Goal: Information Seeking & Learning: Learn about a topic

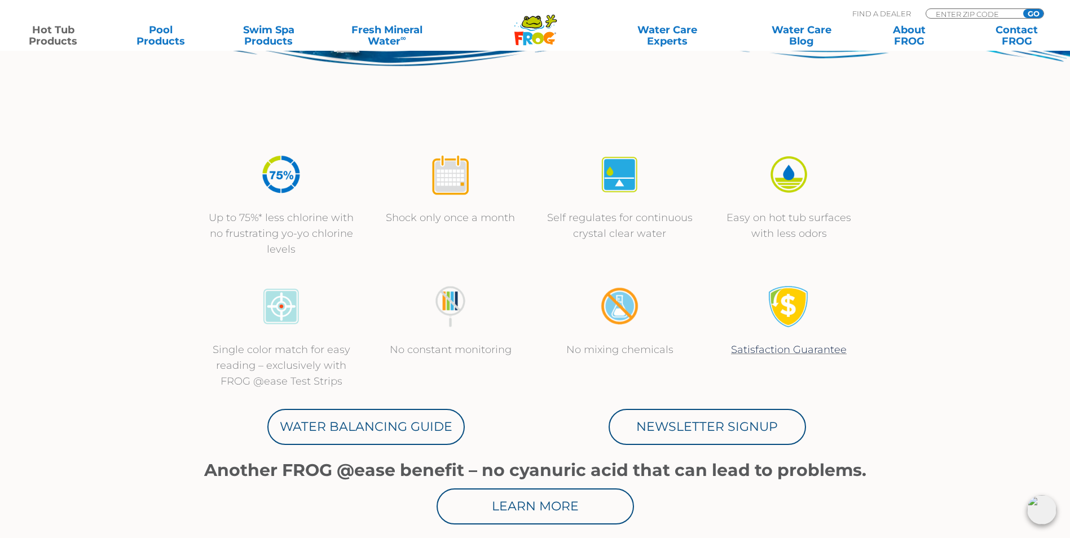
scroll to position [338, 0]
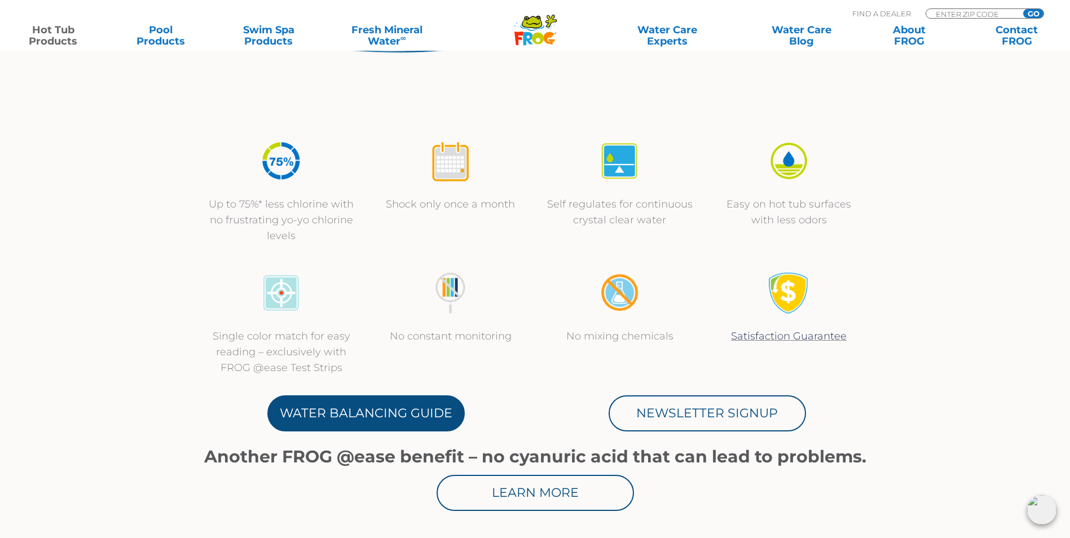
click at [432, 423] on link "Water Balancing Guide" at bounding box center [365, 413] width 197 height 36
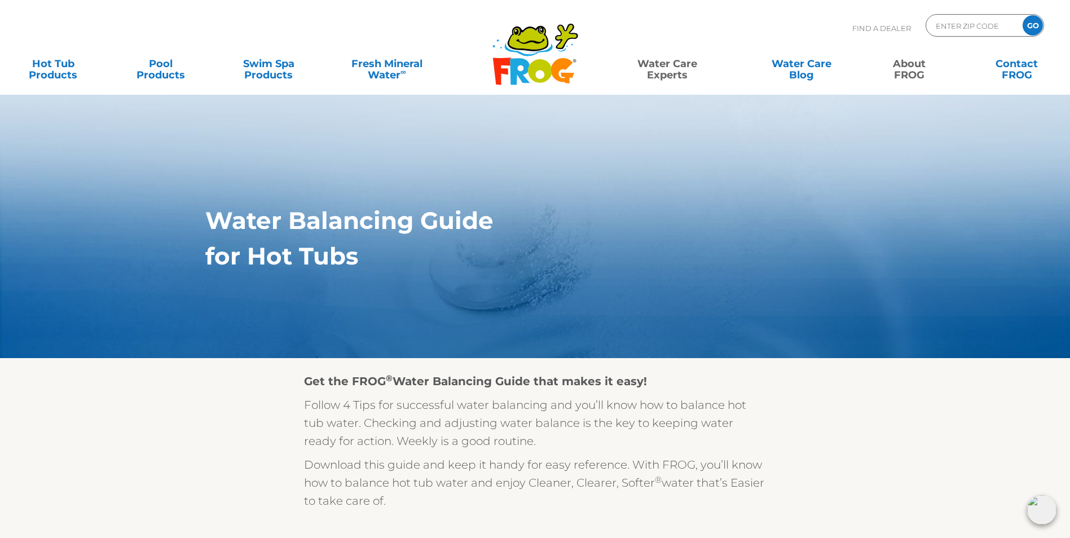
click at [902, 74] on link "About FROG" at bounding box center [909, 63] width 84 height 23
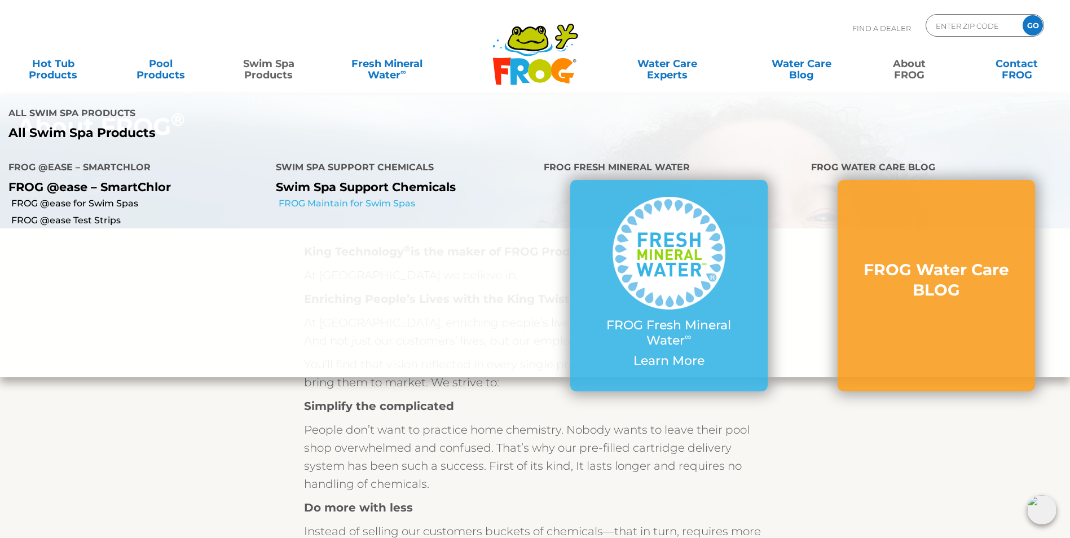
click at [339, 198] on link "FROG Maintain for Swim Spas" at bounding box center [407, 203] width 256 height 12
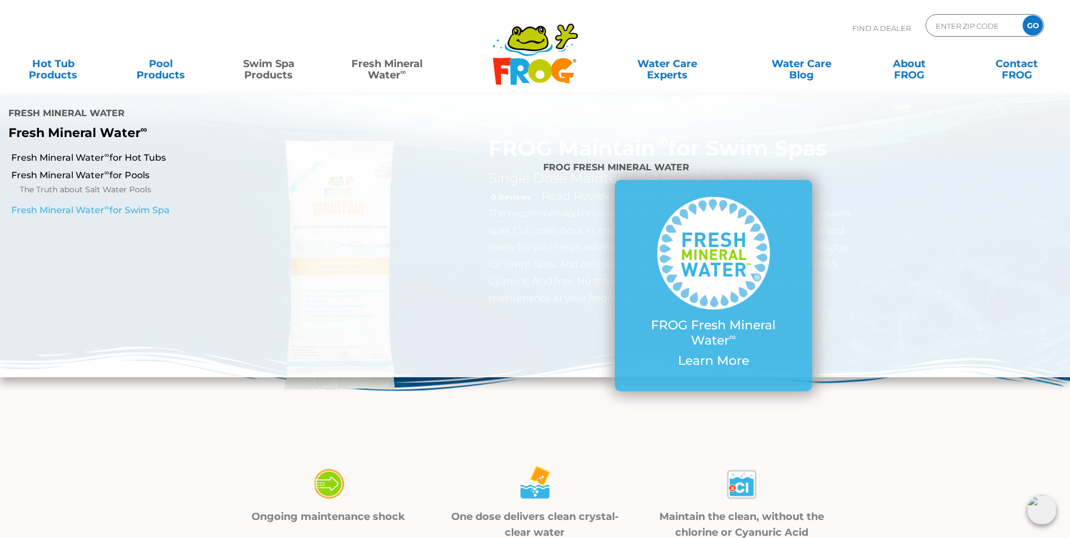
click at [161, 208] on link "Fresh Mineral Water ∞ for Swim Spa" at bounding box center [183, 210] width 345 height 12
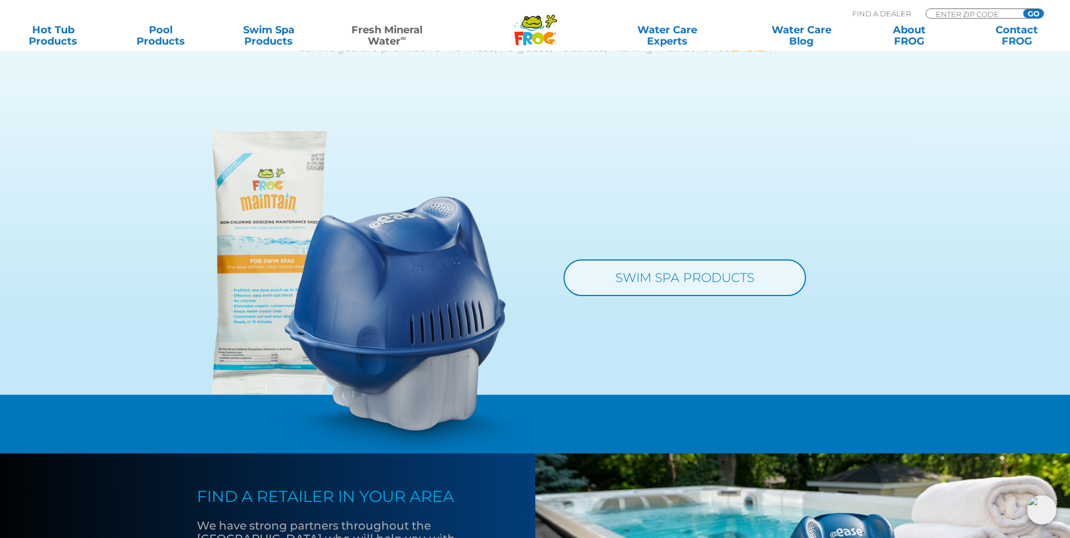
scroll to position [1071, 0]
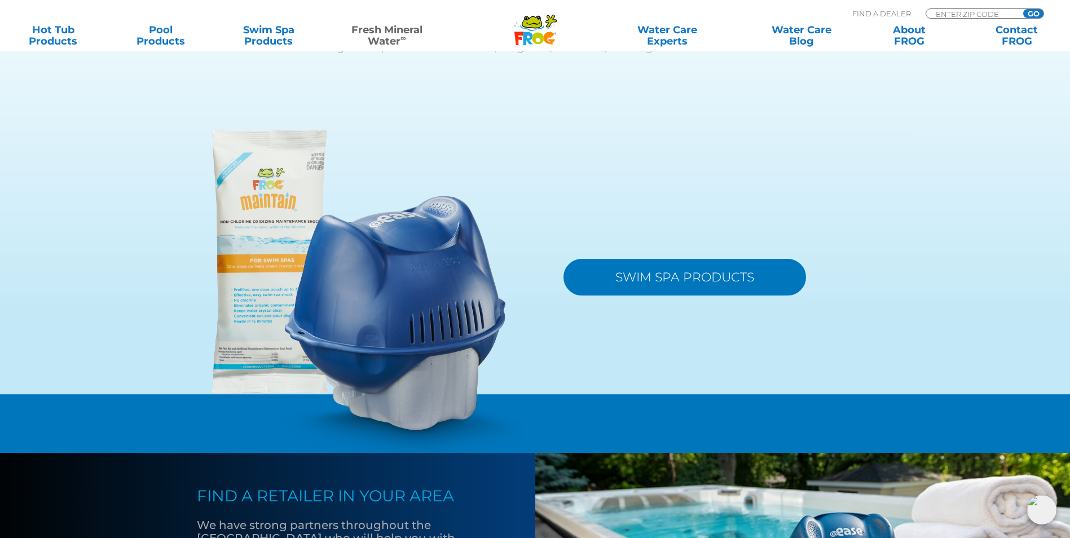
click at [613, 295] on link "SWIM SPA PRODUCTS" at bounding box center [684, 277] width 242 height 37
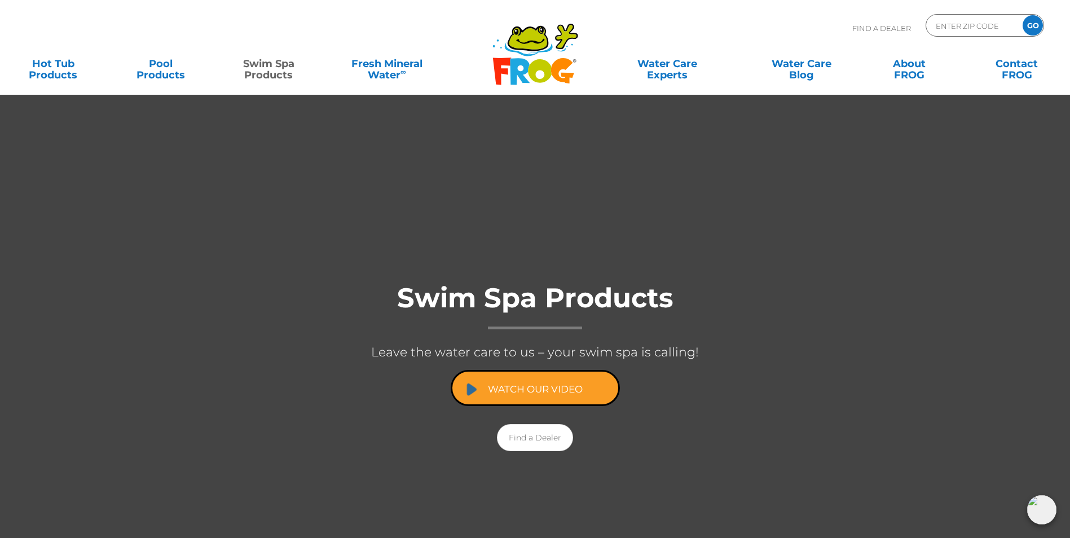
click at [577, 394] on link "Watch Our Video" at bounding box center [535, 388] width 169 height 36
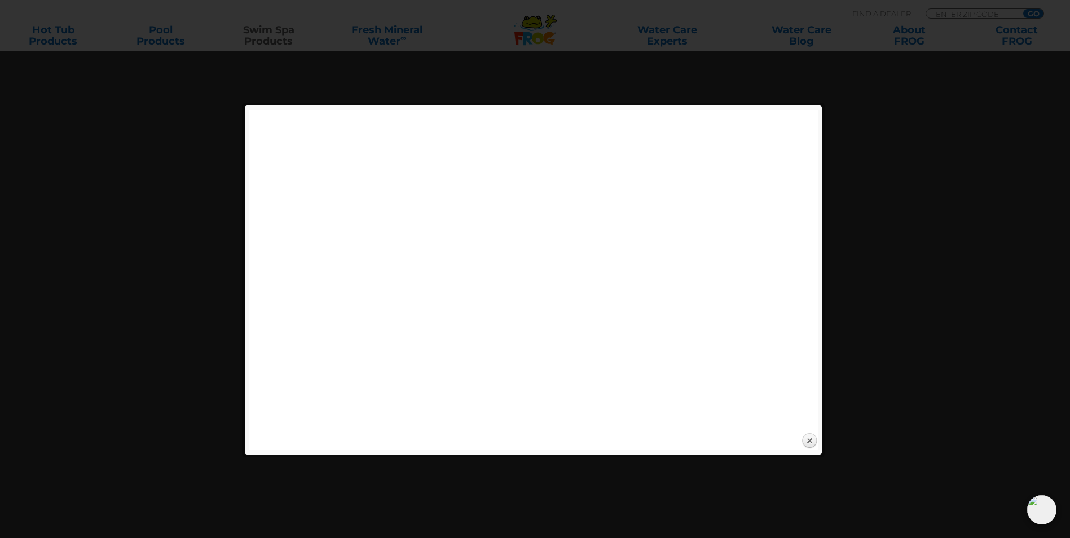
scroll to position [113, 0]
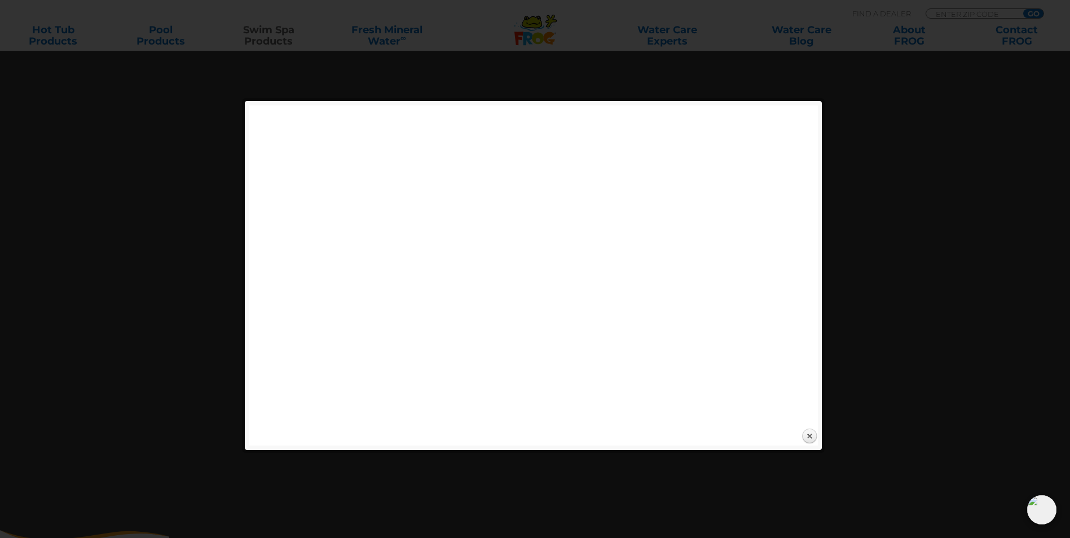
click at [818, 436] on div "Expand next previous Play Previous 1/1" at bounding box center [538, 275] width 579 height 340
click at [813, 436] on link "Close" at bounding box center [809, 436] width 17 height 17
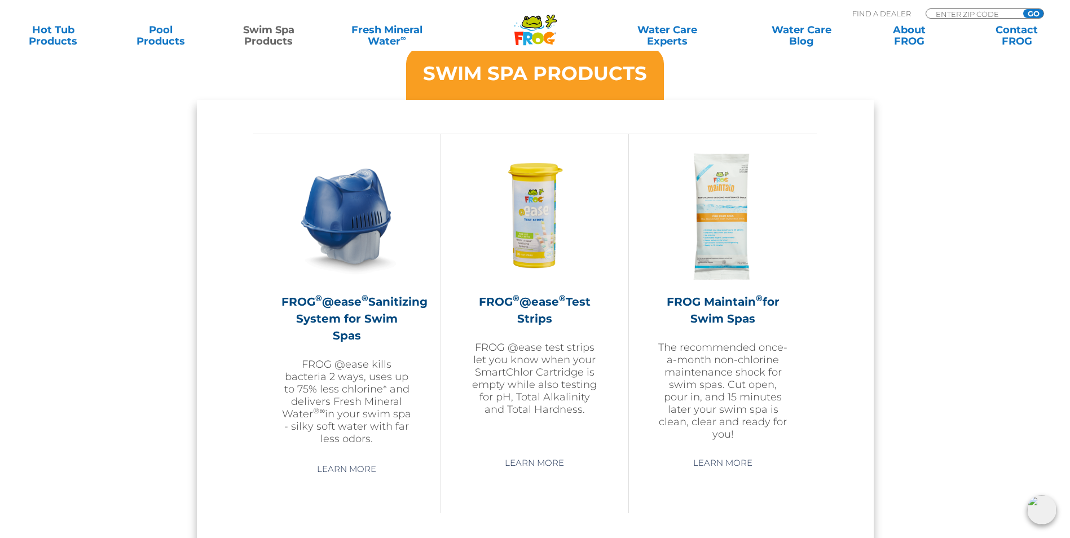
scroll to position [959, 0]
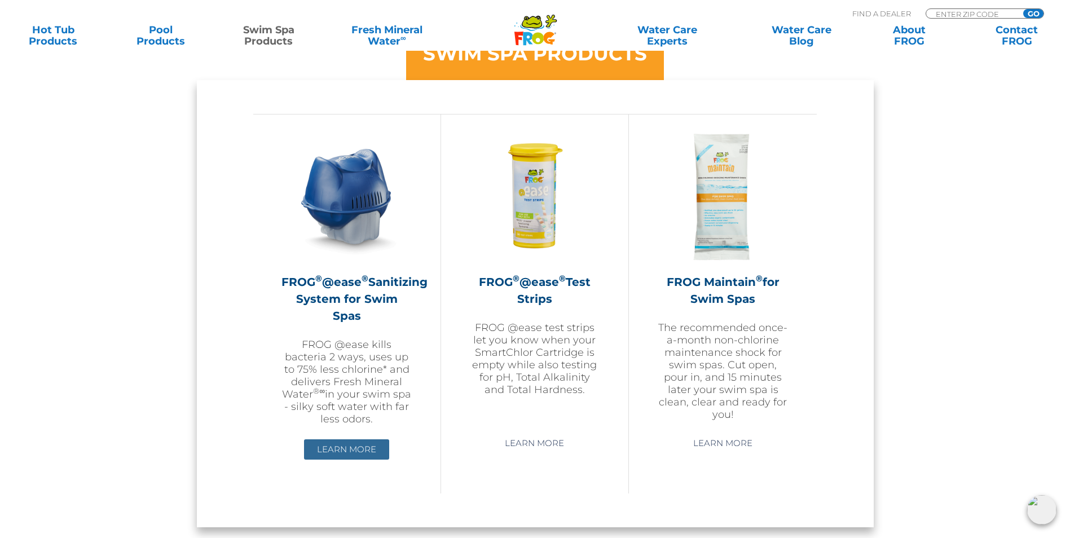
click at [372, 439] on link "Learn More" at bounding box center [346, 449] width 85 height 20
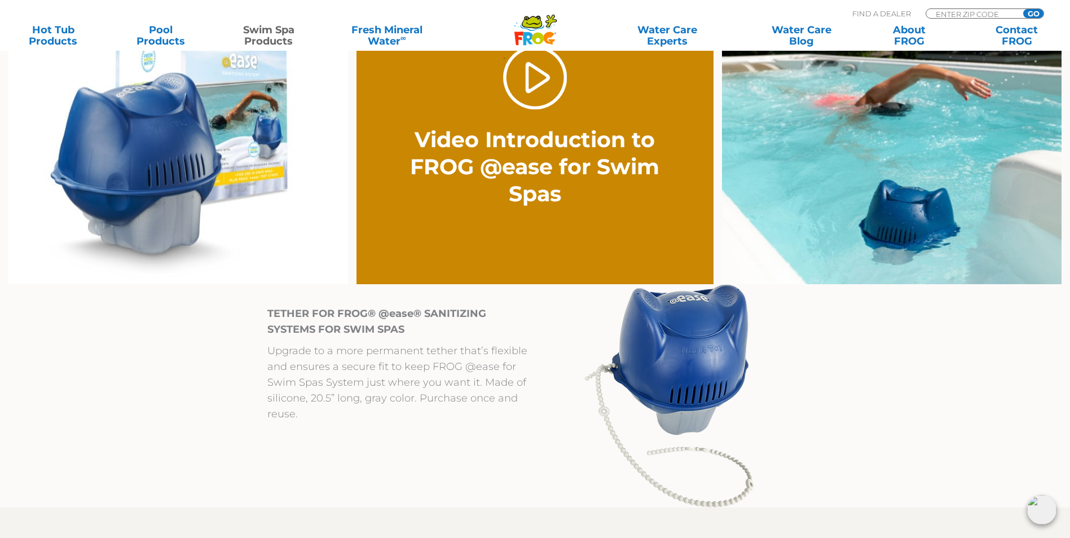
scroll to position [902, 0]
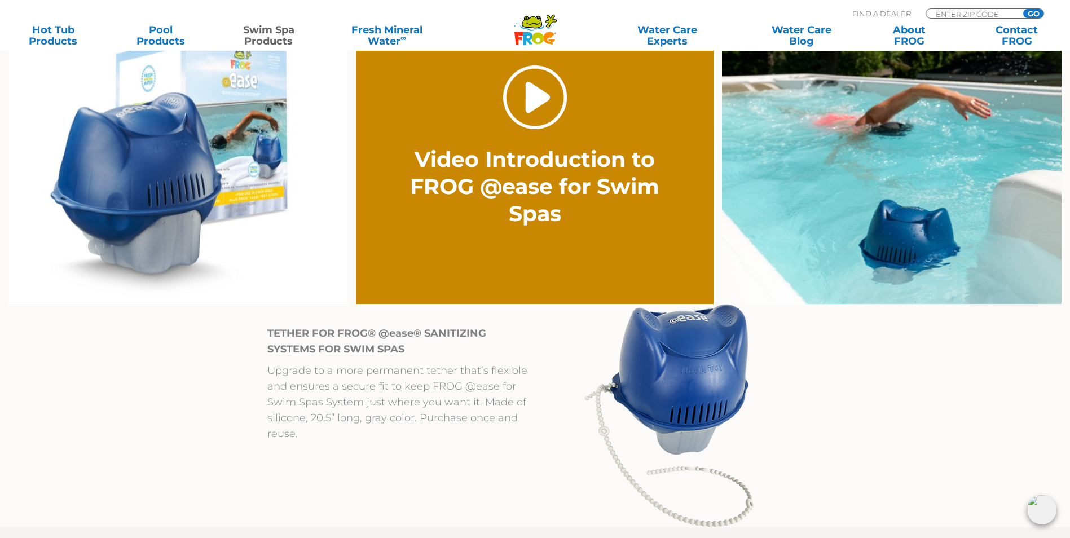
click at [533, 109] on link "." at bounding box center [535, 97] width 64 height 64
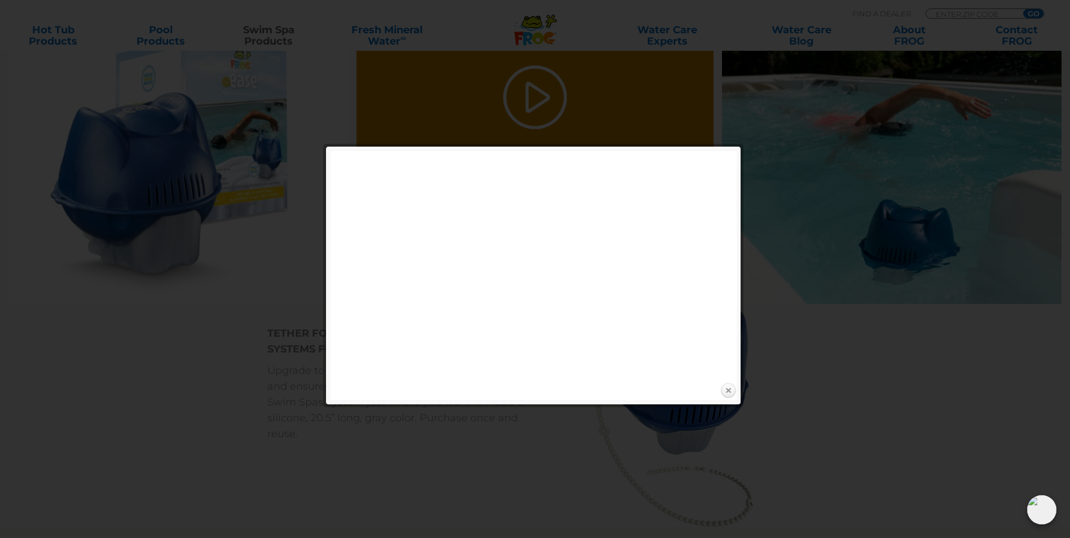
click at [723, 398] on link "Close" at bounding box center [727, 390] width 17 height 17
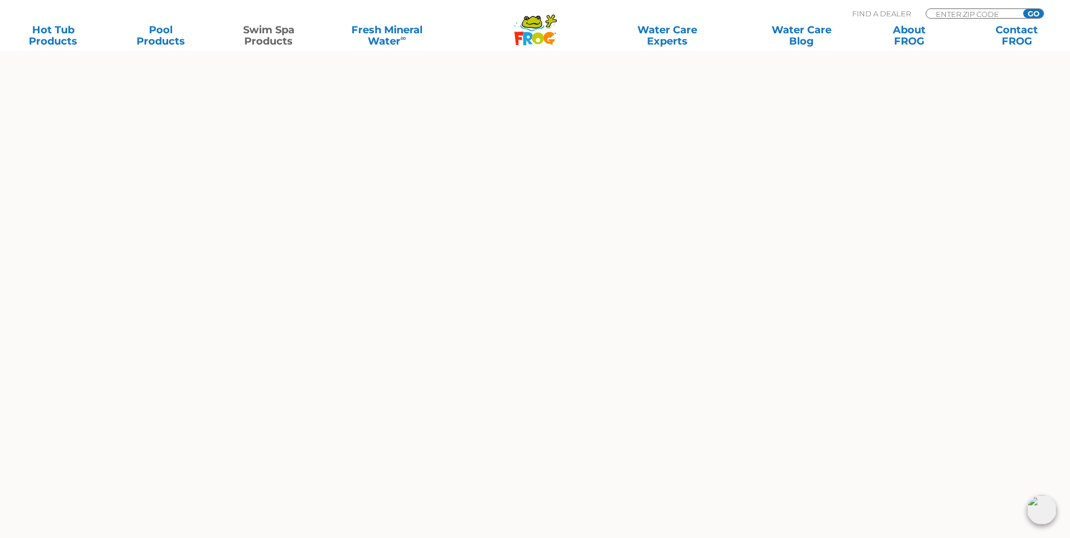
scroll to position [3688, 0]
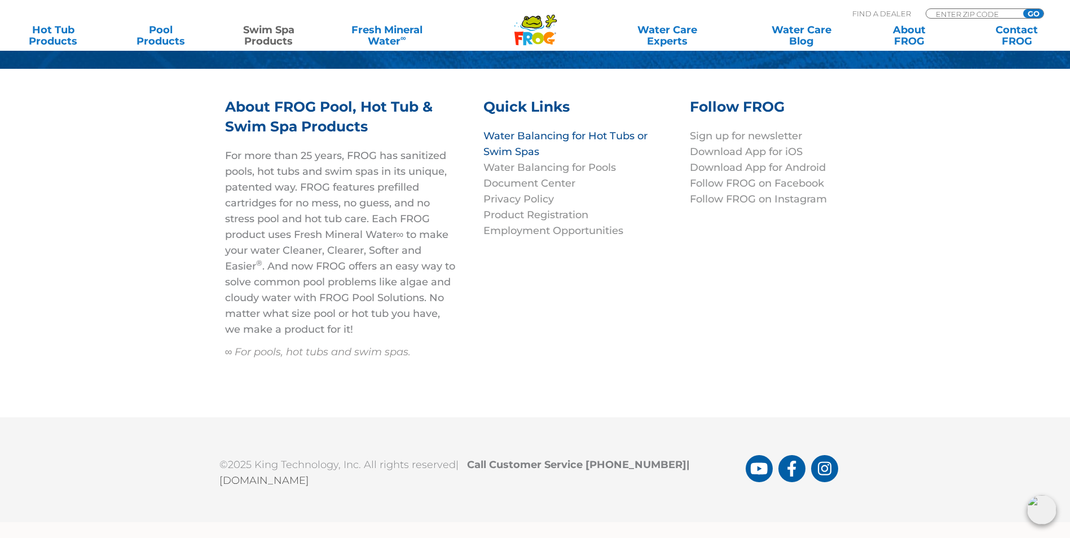
click at [509, 156] on link "Water Balancing for Hot Tubs or Swim Spas" at bounding box center [565, 144] width 164 height 28
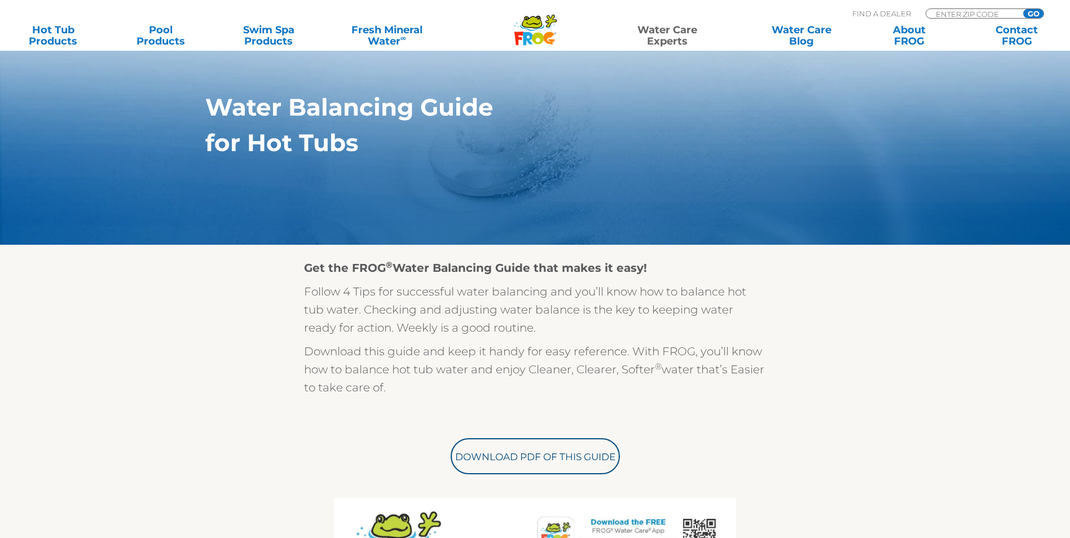
scroll to position [169, 0]
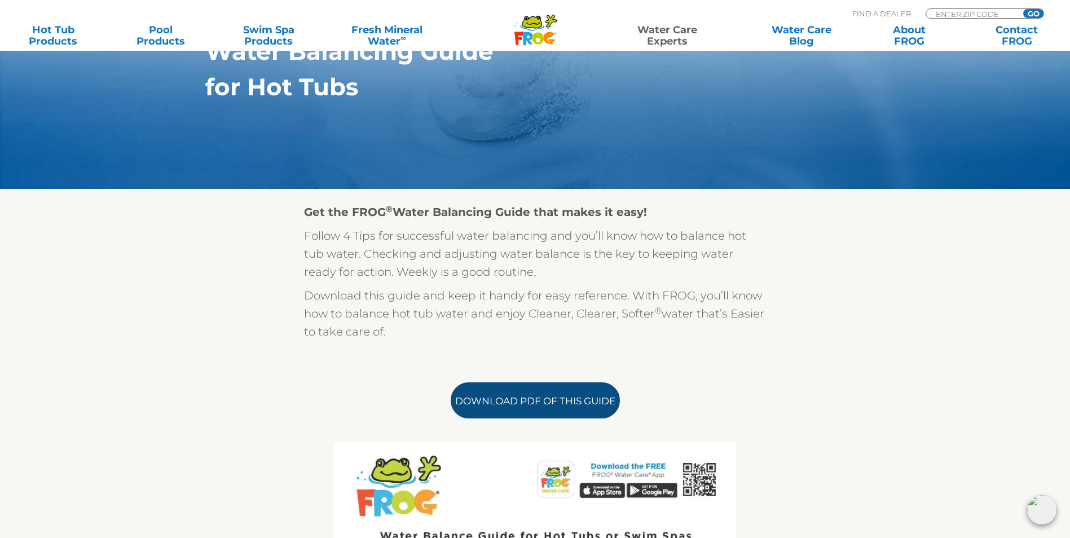
click at [575, 407] on link "Download PDF of this Guide" at bounding box center [535, 400] width 169 height 36
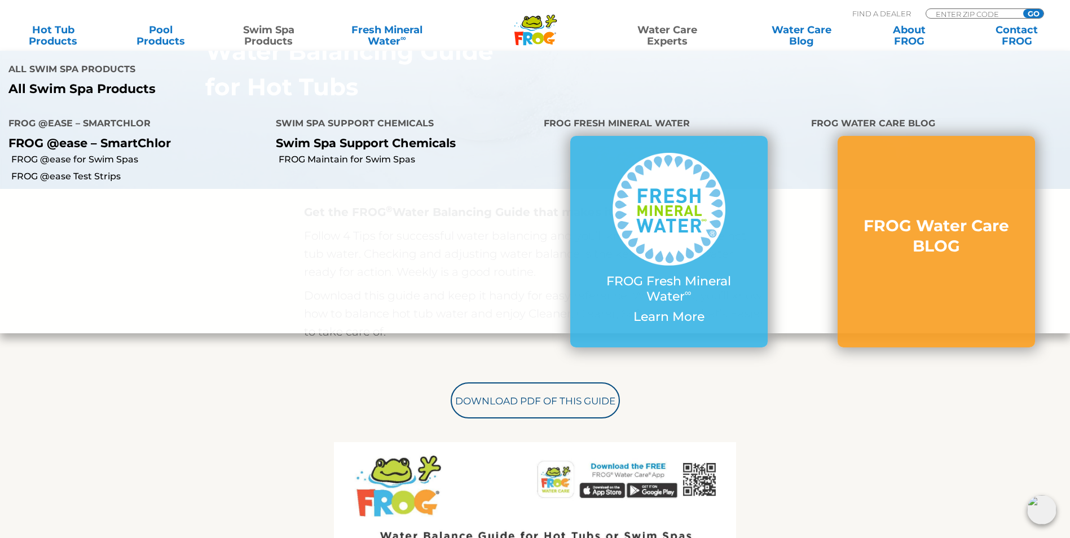
click at [269, 46] on link "Swim Spa Products" at bounding box center [269, 35] width 84 height 23
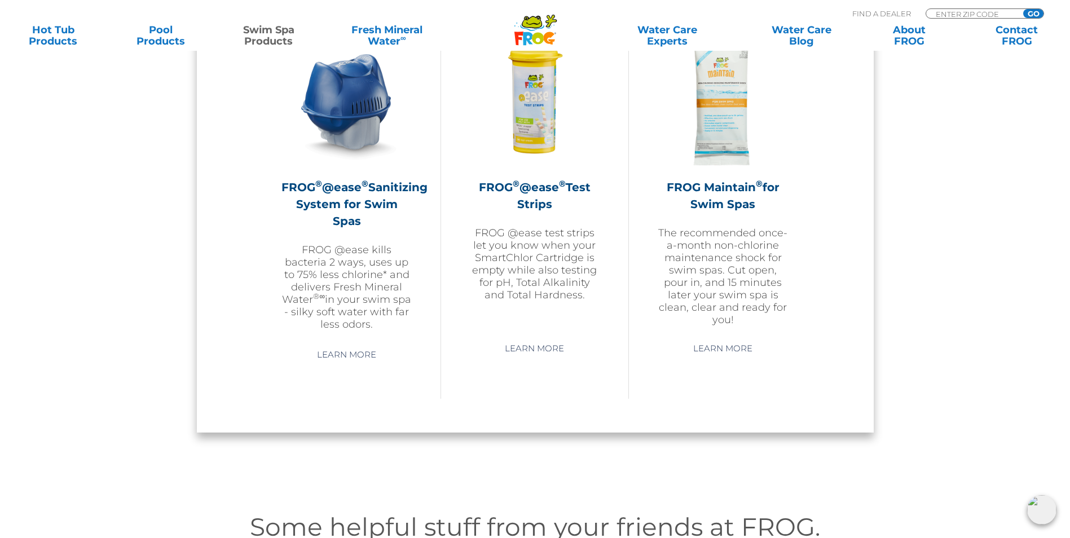
scroll to position [1071, 0]
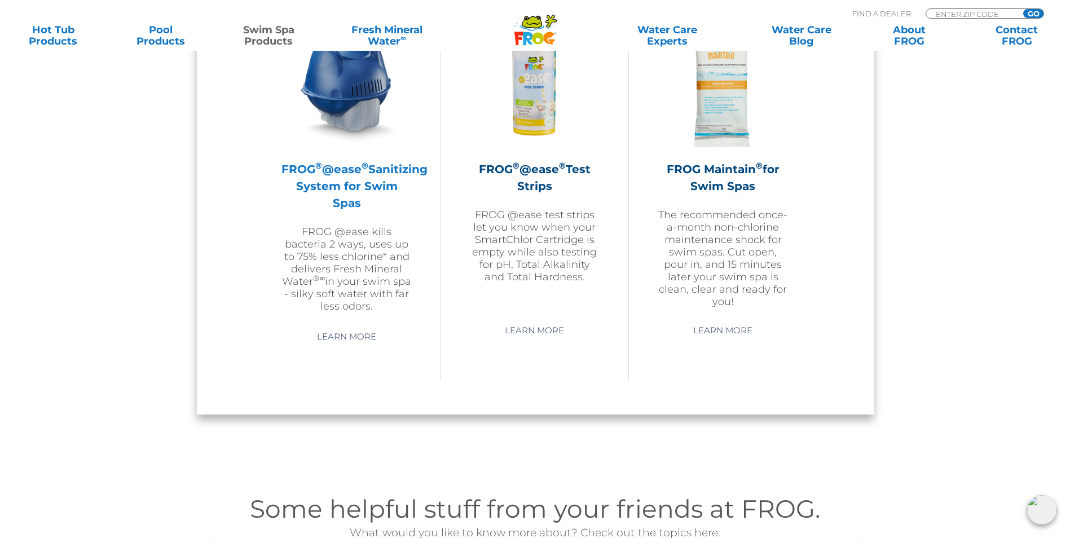
click at [368, 194] on h2 "FROG ® @ease ® Sanitizing System for Swim Spas" at bounding box center [346, 186] width 131 height 51
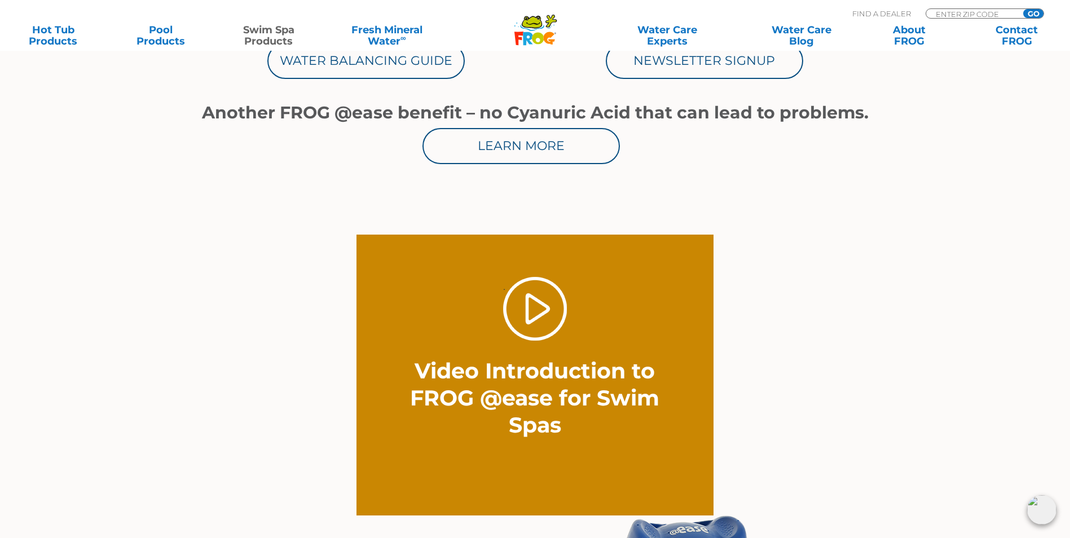
scroll to position [789, 0]
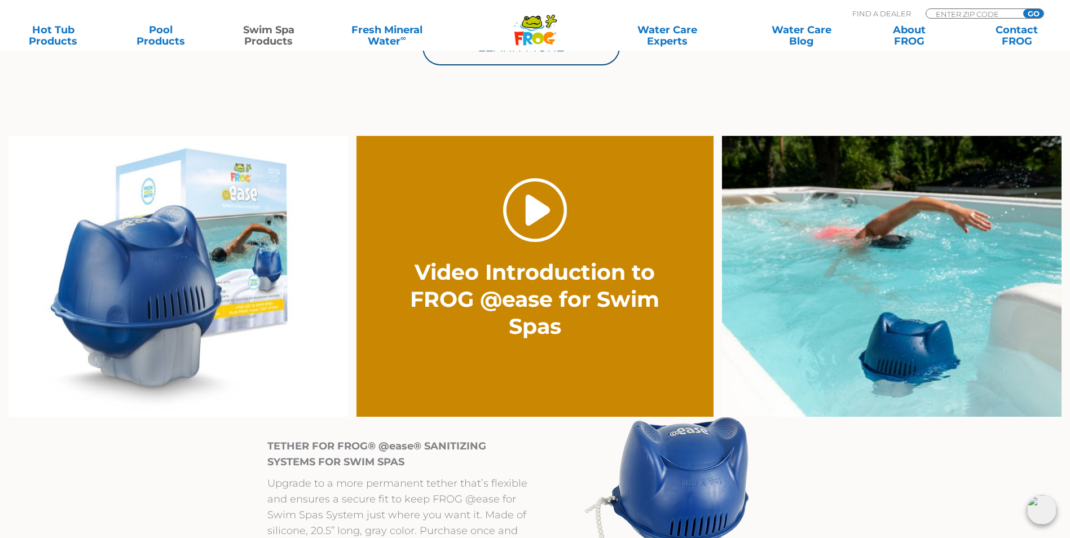
click at [531, 214] on link "." at bounding box center [535, 210] width 64 height 64
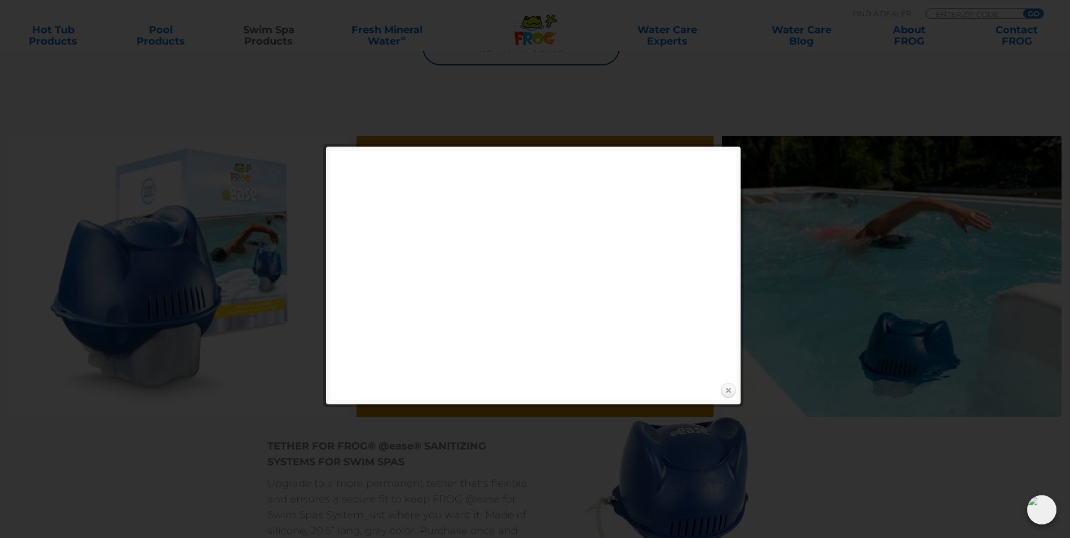
click at [722, 389] on link "Close" at bounding box center [727, 390] width 17 height 17
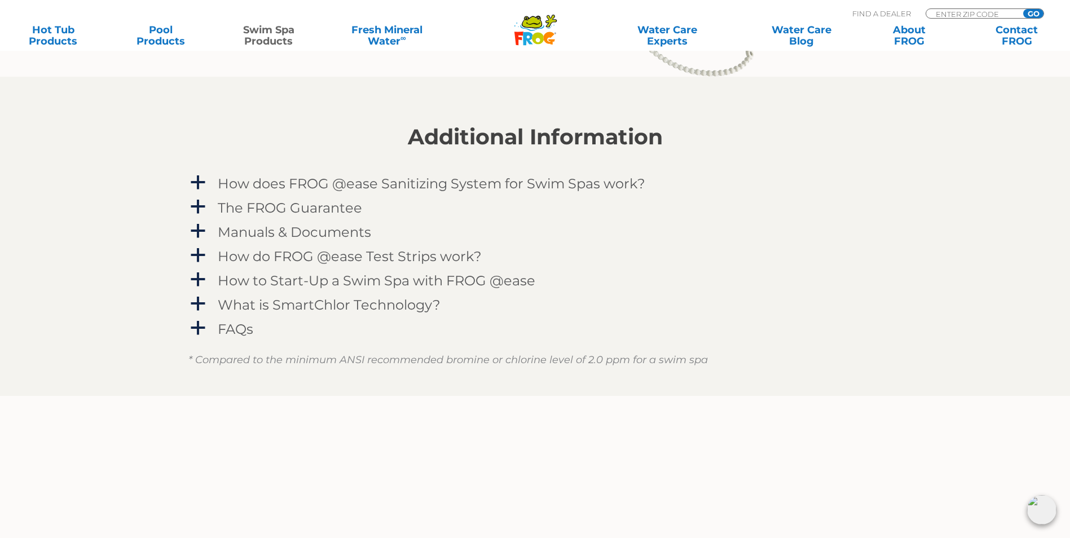
scroll to position [1353, 0]
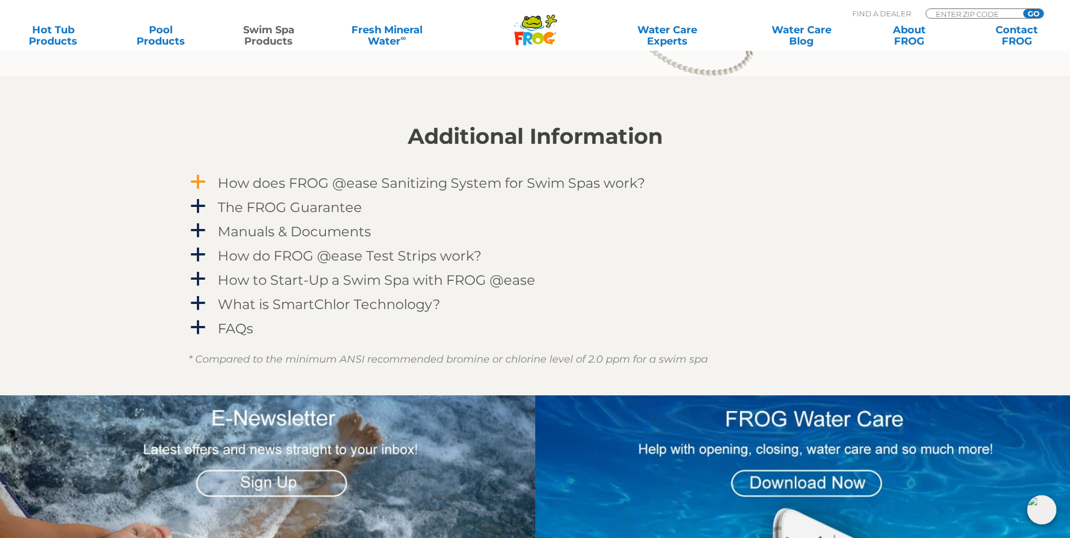
click at [343, 191] on h4 "How does FROG @ease Sanitizing System for Swim Spas work?" at bounding box center [431, 182] width 427 height 15
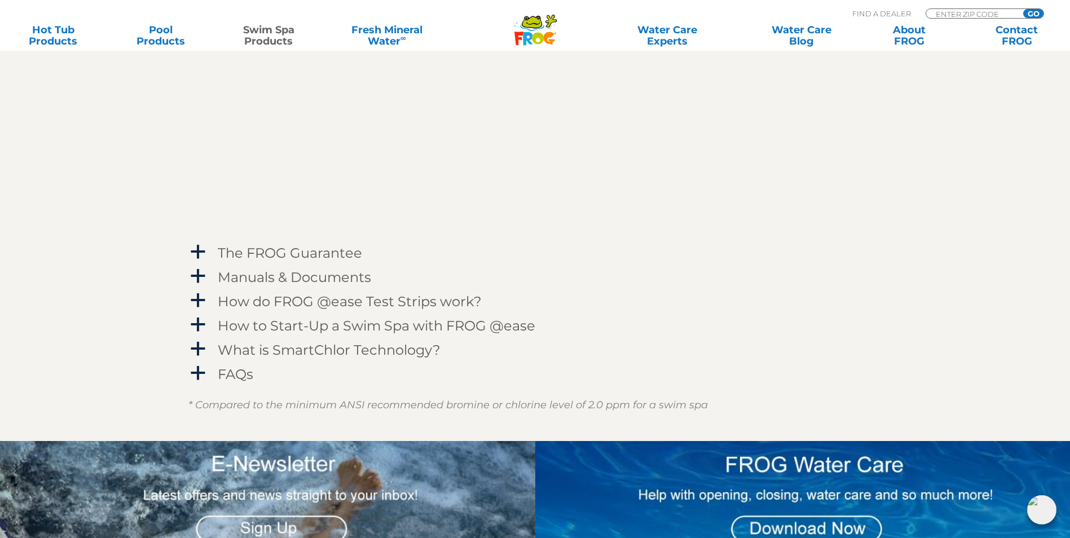
scroll to position [1635, 0]
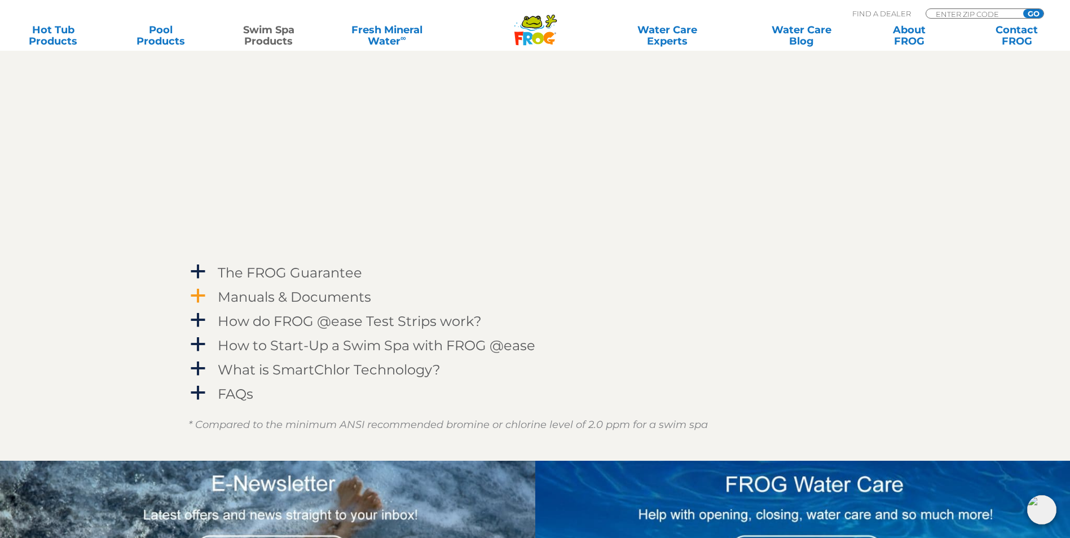
click at [345, 304] on h4 "Manuals & Documents" at bounding box center [294, 296] width 153 height 15
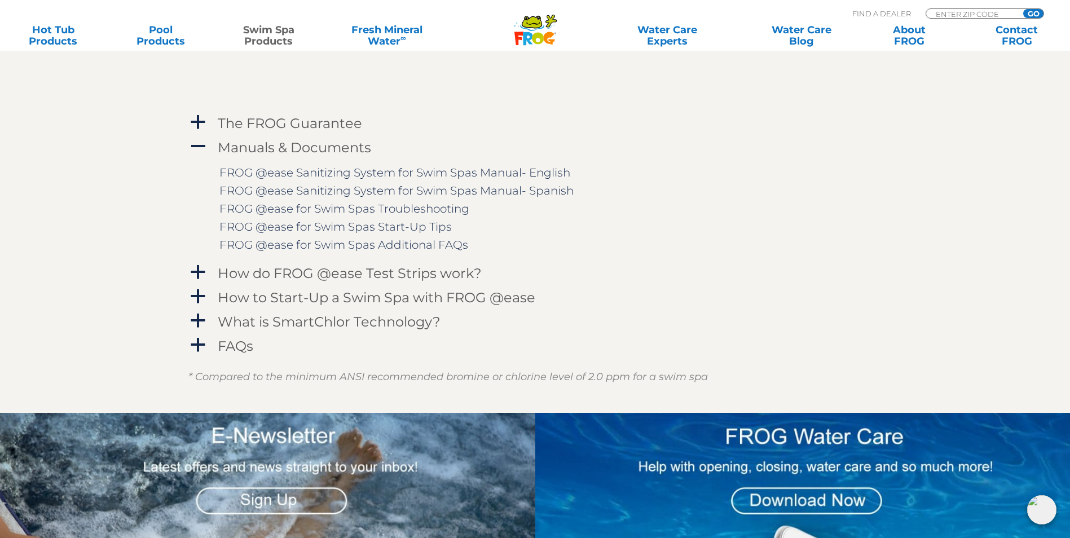
scroll to position [1804, 0]
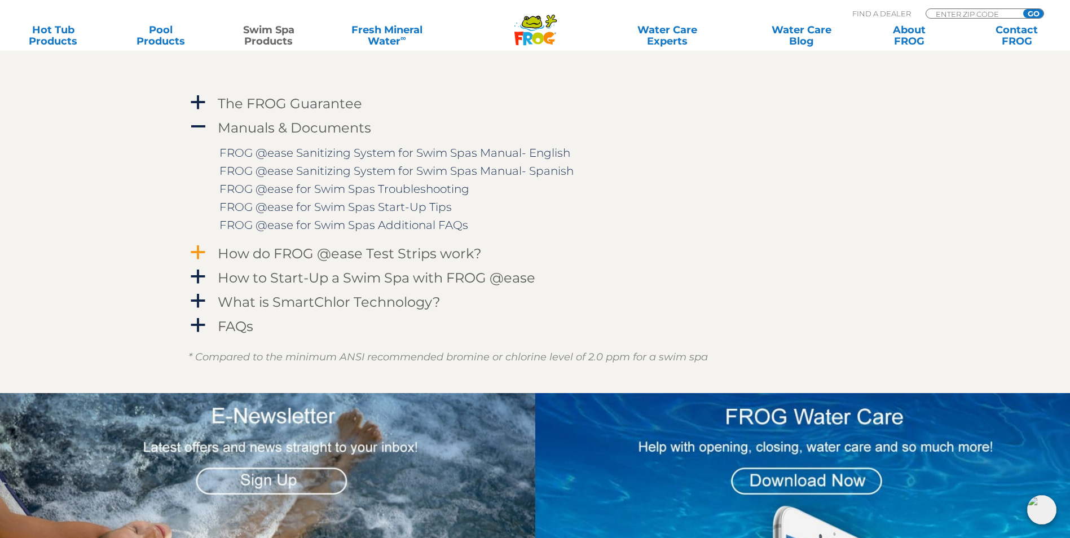
click at [463, 261] on h4 "How do FROG @ease Test Strips work?" at bounding box center [350, 253] width 264 height 15
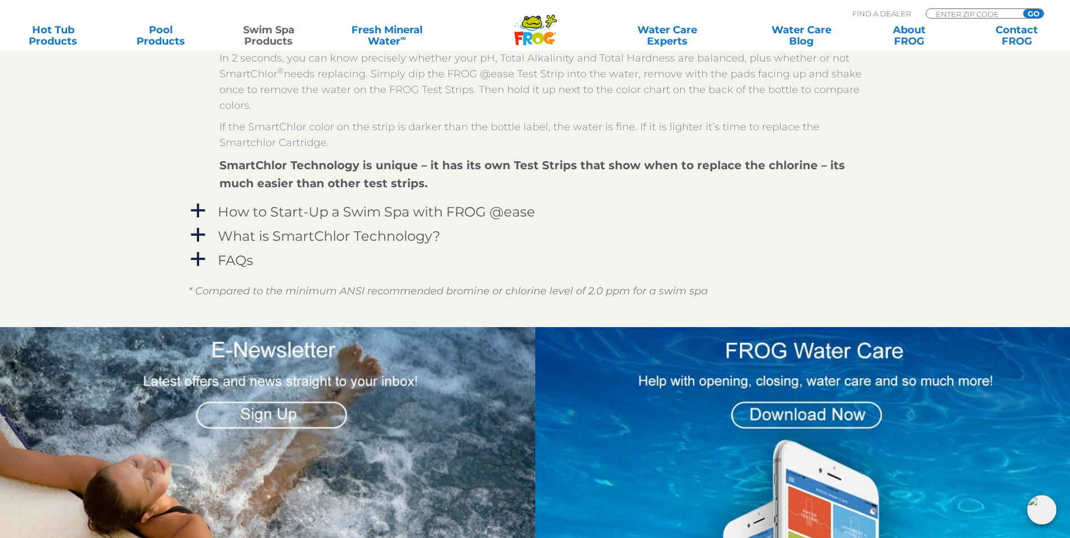
scroll to position [2030, 0]
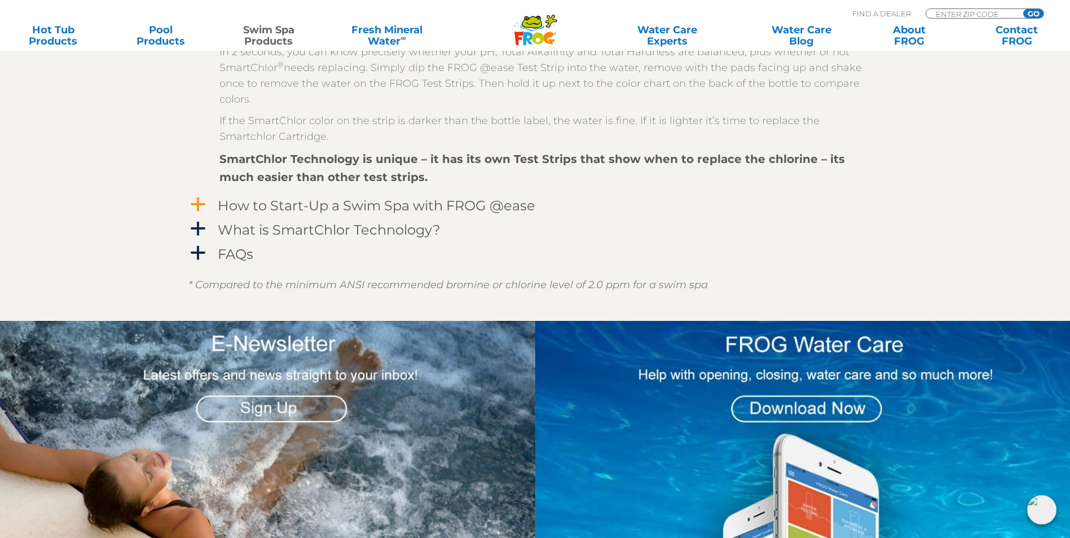
click at [427, 213] on h4 "How to Start-Up a Swim Spa with FROG @ease" at bounding box center [376, 205] width 317 height 15
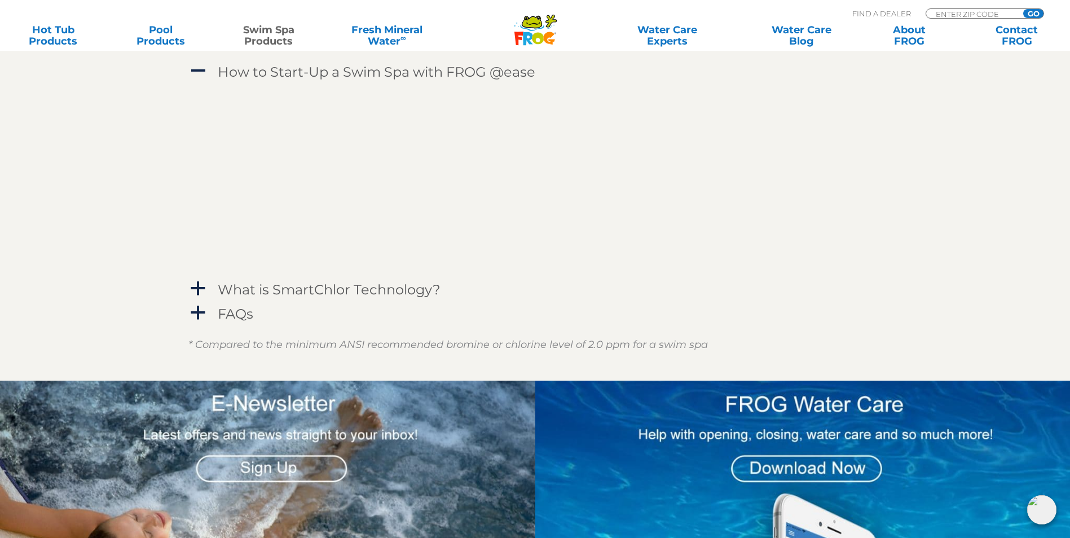
scroll to position [2255, 0]
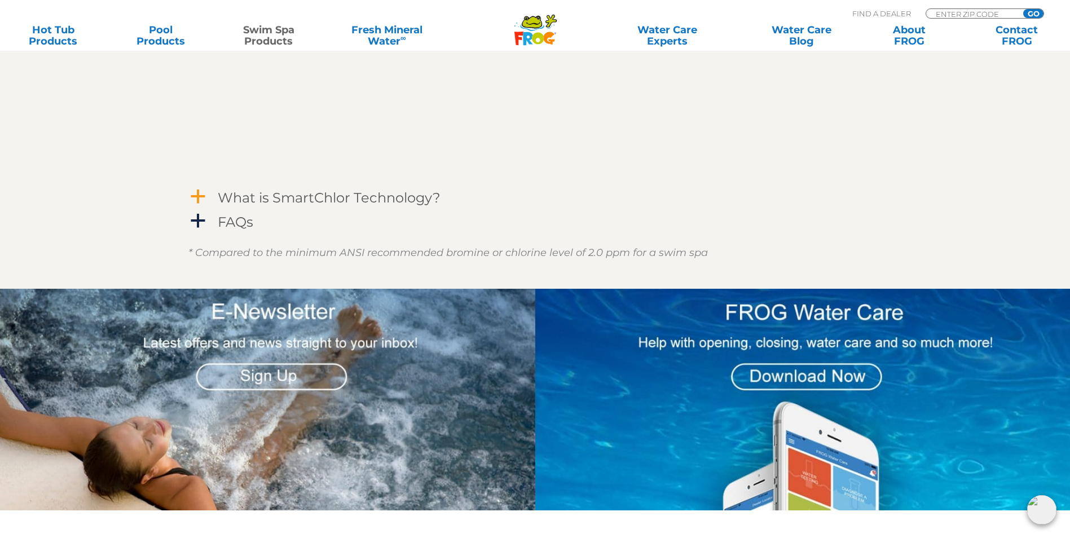
click at [412, 205] on h4 "What is SmartChlor Technology?" at bounding box center [329, 197] width 223 height 15
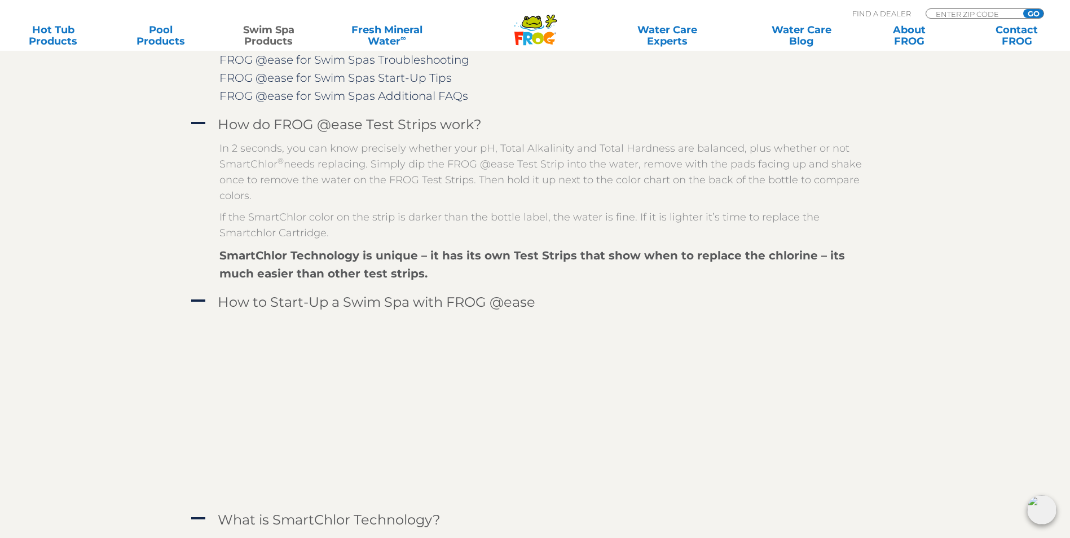
scroll to position [1410, 0]
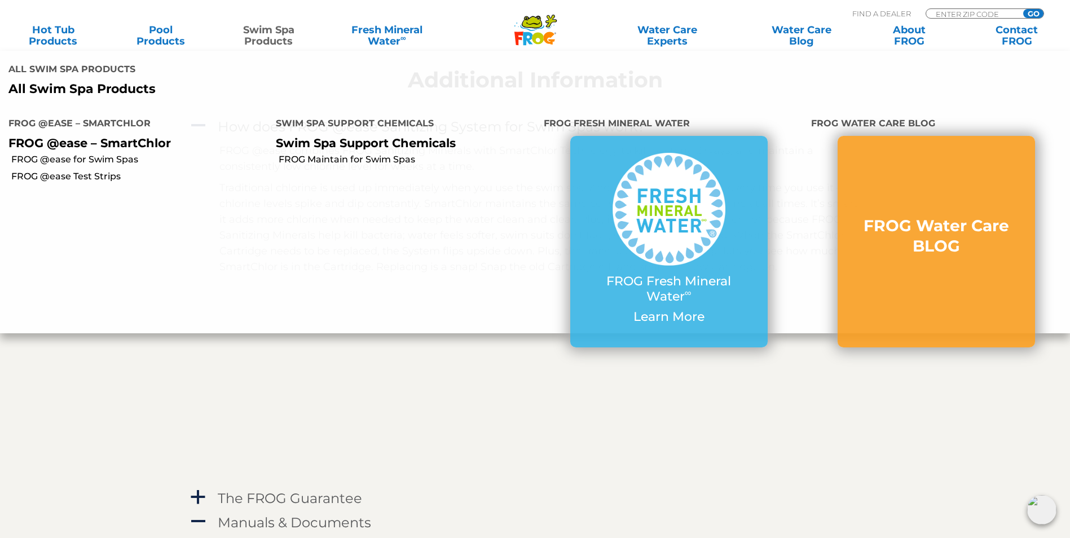
click at [282, 36] on link "Swim Spa Products" at bounding box center [269, 35] width 84 height 23
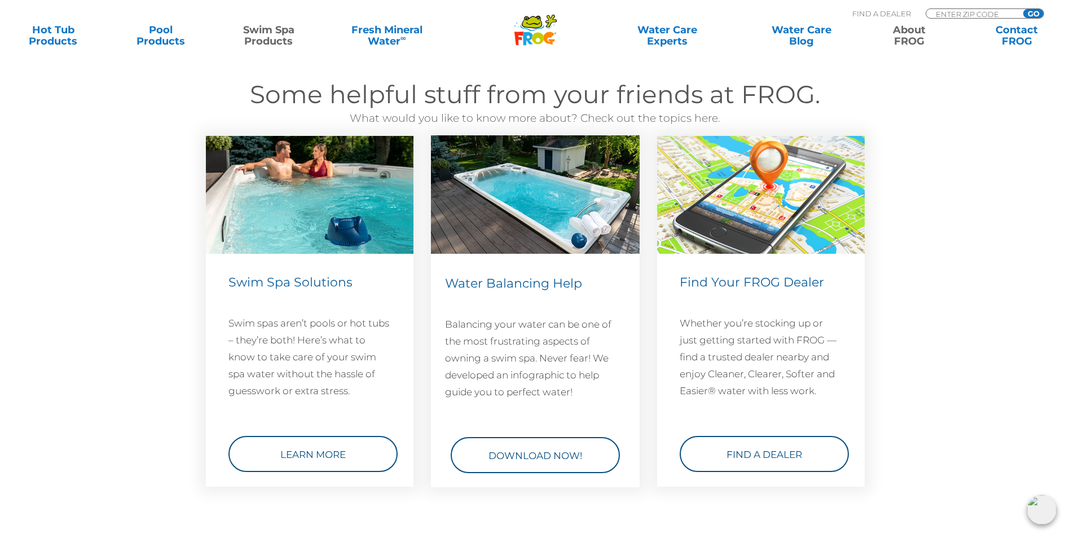
scroll to position [1466, 0]
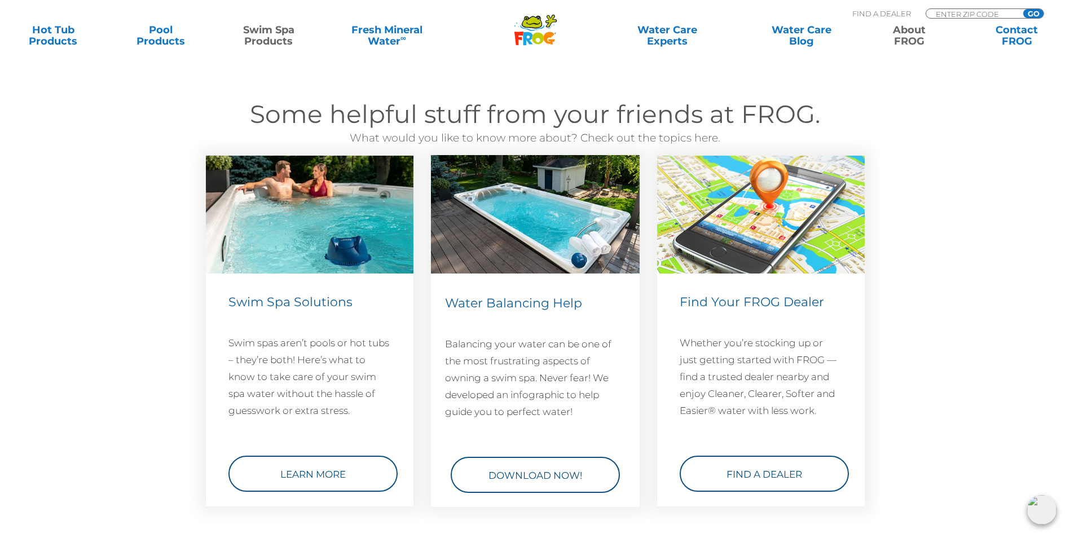
click at [899, 42] on link "About FROG" at bounding box center [909, 35] width 84 height 23
